Goal: Task Accomplishment & Management: Use online tool/utility

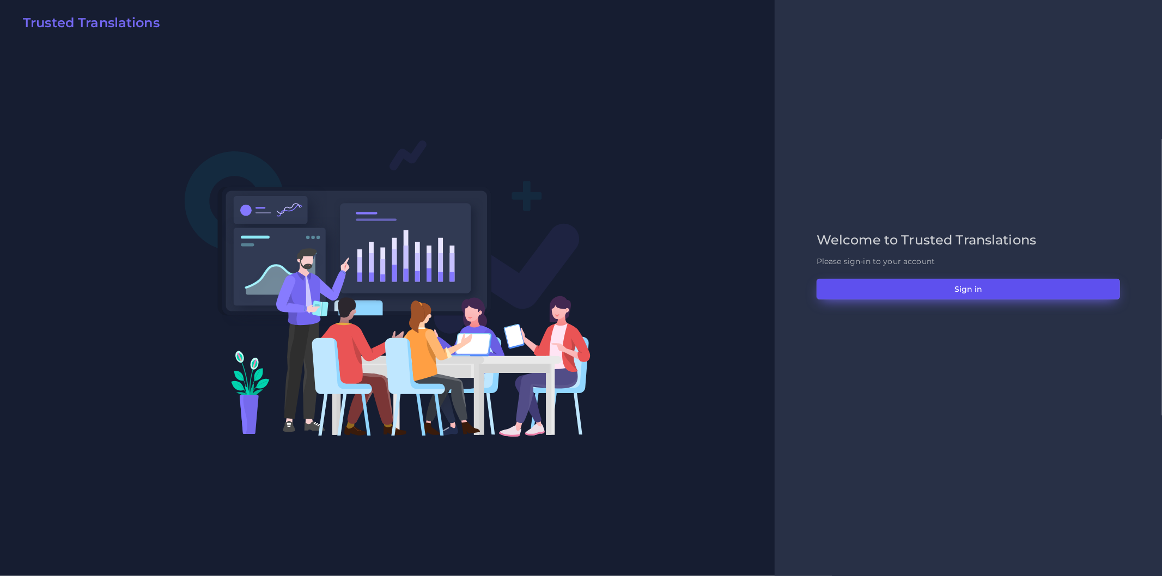
click at [904, 290] on button "Sign in" at bounding box center [967, 289] width 303 height 21
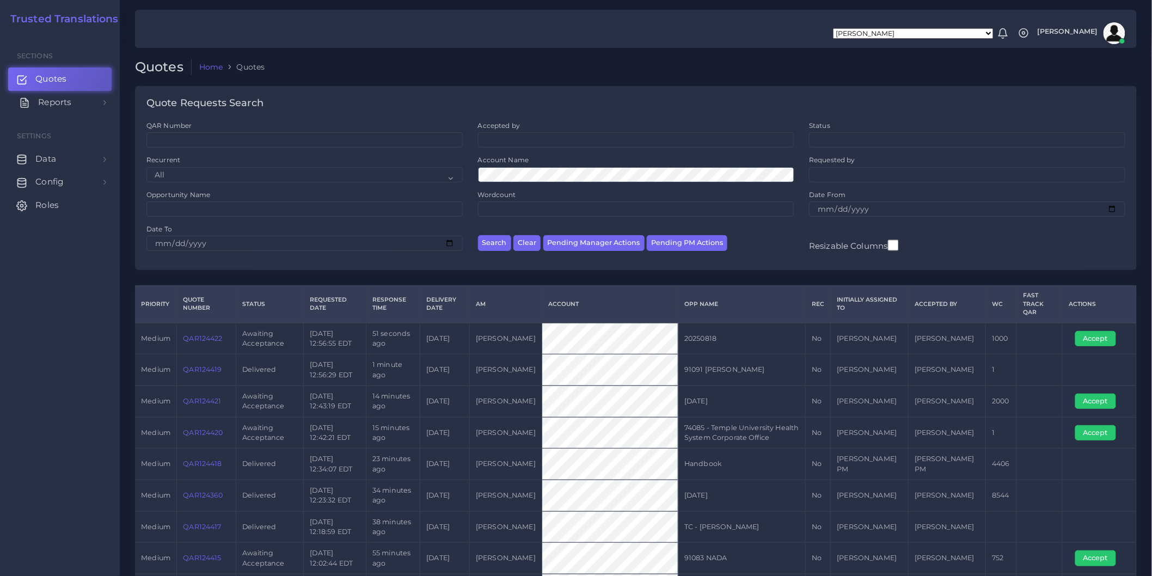
click at [80, 101] on link "Reports" at bounding box center [59, 102] width 103 height 23
click at [85, 175] on span "Keywords excel processor" at bounding box center [71, 175] width 70 height 12
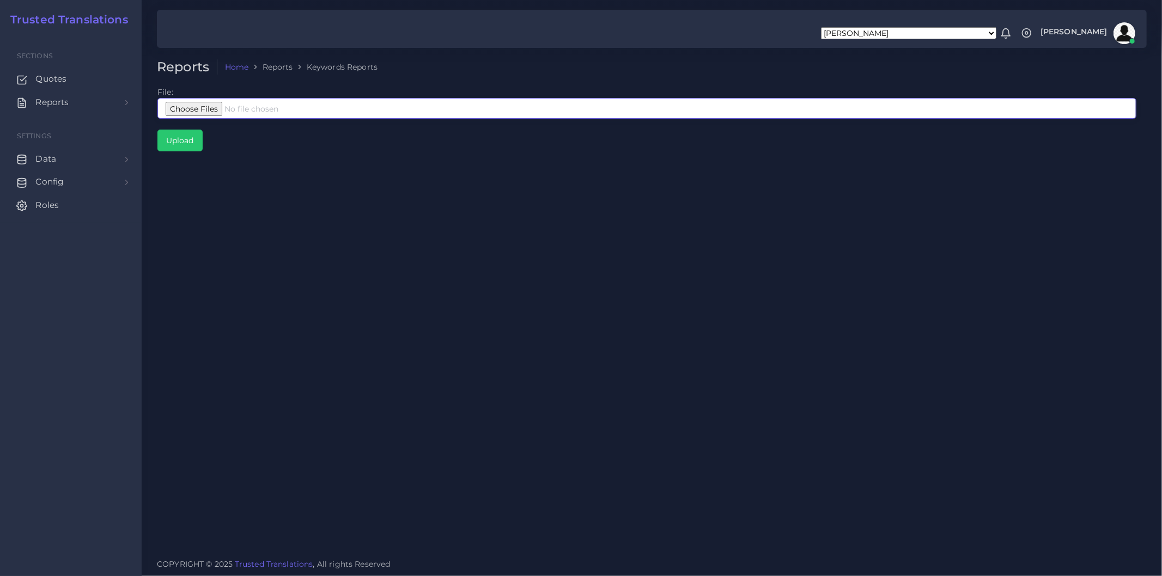
click at [264, 111] on input "file" at bounding box center [646, 108] width 979 height 21
type input "C:\fakepath\Google Interpreters Corto.xlsx"
click at [178, 143] on input "Upload" at bounding box center [180, 140] width 44 height 21
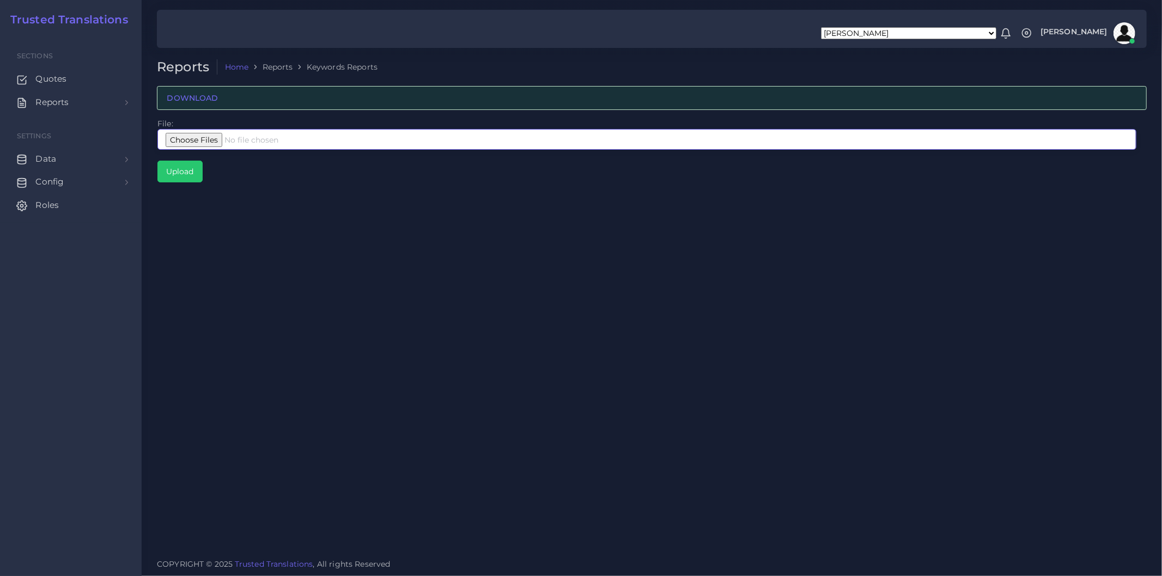
click at [191, 142] on input "file" at bounding box center [646, 139] width 979 height 21
type input "C:\fakepath\Google Interpreters Largo.xlsx"
click at [188, 176] on input "Upload" at bounding box center [180, 171] width 44 height 21
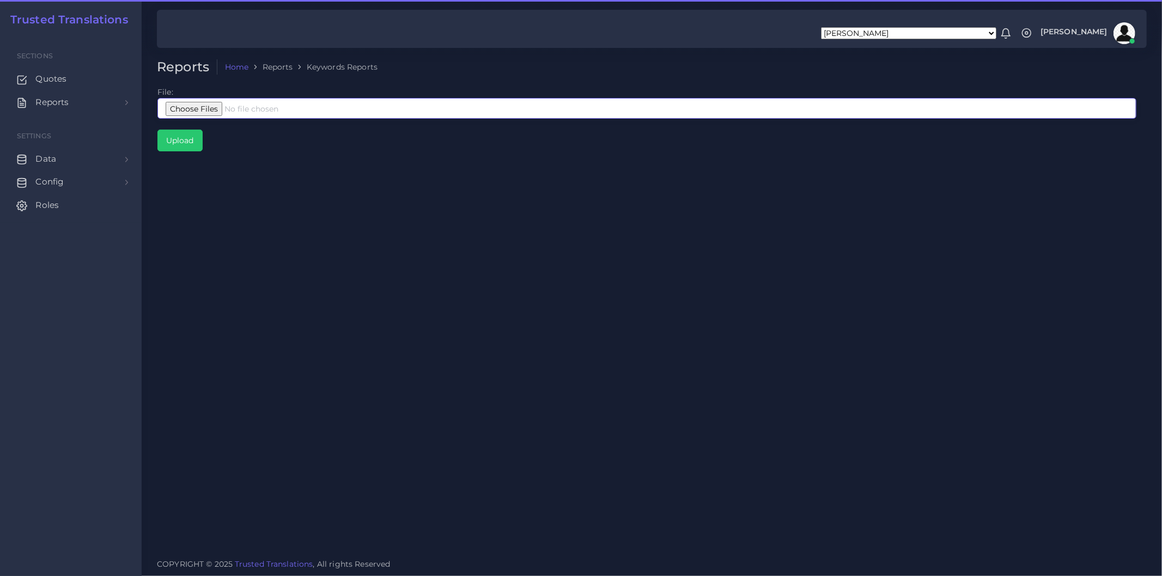
click at [262, 114] on input "file" at bounding box center [646, 108] width 979 height 21
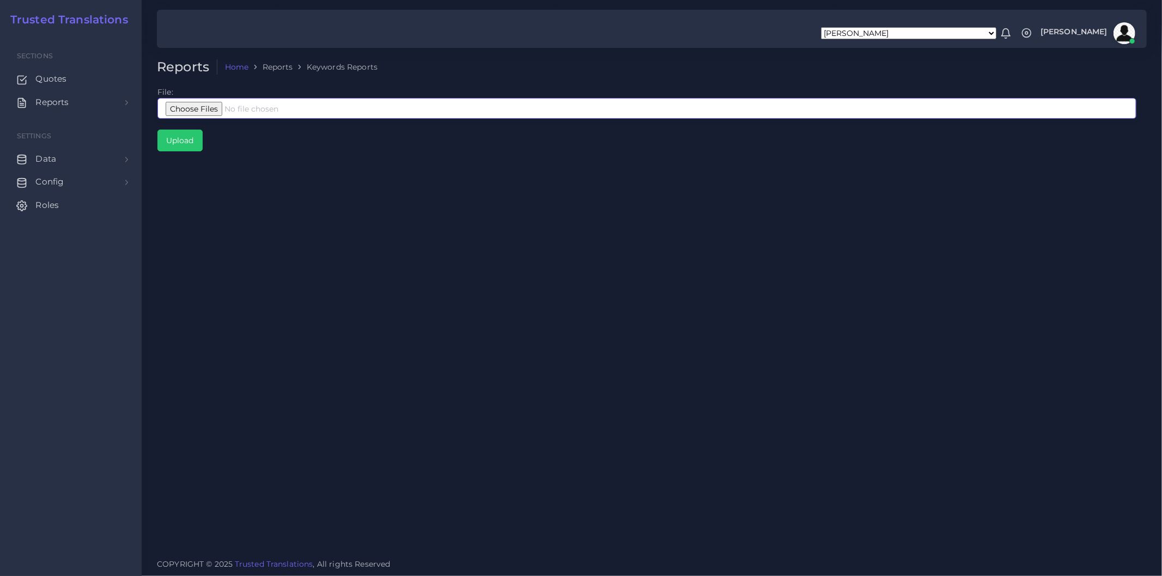
type input "C:\fakepath\Google Interpreters Corto.xlsx"
click at [232, 102] on input "file" at bounding box center [646, 108] width 979 height 21
click at [218, 102] on input "file" at bounding box center [646, 108] width 979 height 21
type input "C:\fakepath\Google Interpreters Corto.xlsx"
click at [327, 254] on div "Reports Home Reports Keywords Reports File: Upload" at bounding box center [652, 275] width 1020 height 551
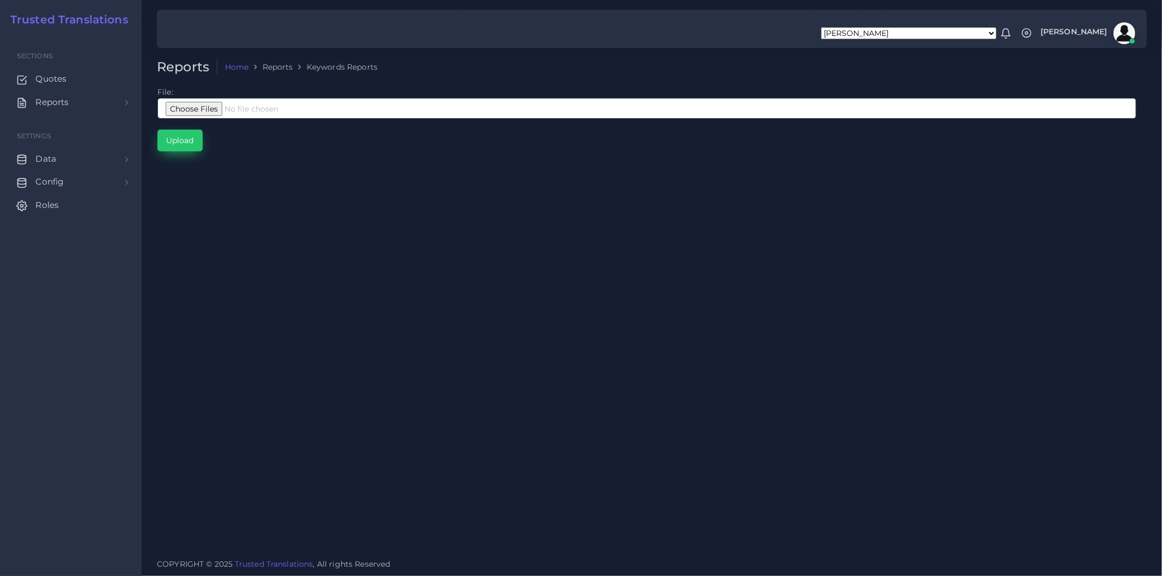
click at [190, 137] on input "Upload" at bounding box center [180, 140] width 44 height 21
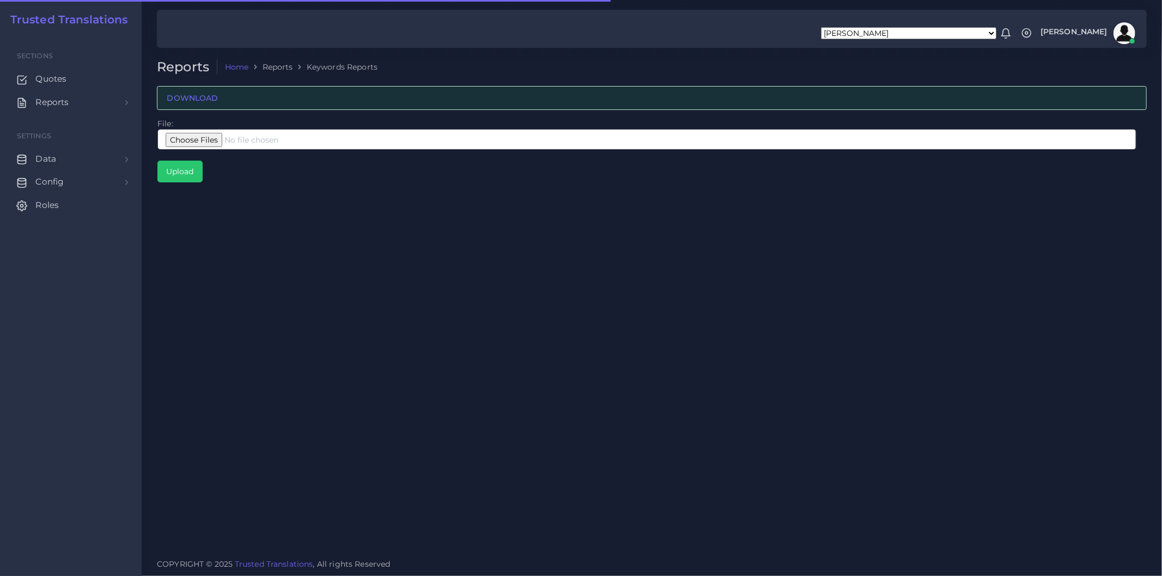
click at [581, 331] on div "Reports Home Reports Keywords Reports DOWNLOAD File: Upload" at bounding box center [652, 275] width 1020 height 551
click at [214, 138] on input "file" at bounding box center [646, 139] width 979 height 21
type input "C:\fakepath\Google Interpreters Largo.xlsx"
click at [194, 172] on input "Upload" at bounding box center [180, 171] width 44 height 21
